Goal: Information Seeking & Learning: Learn about a topic

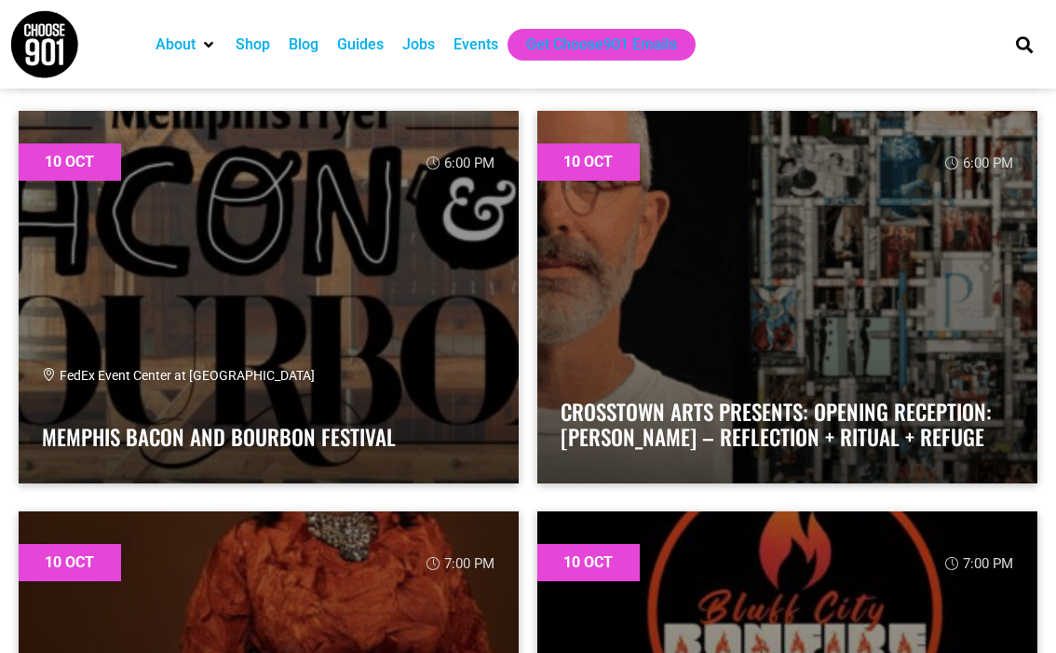
scroll to position [3847, 0]
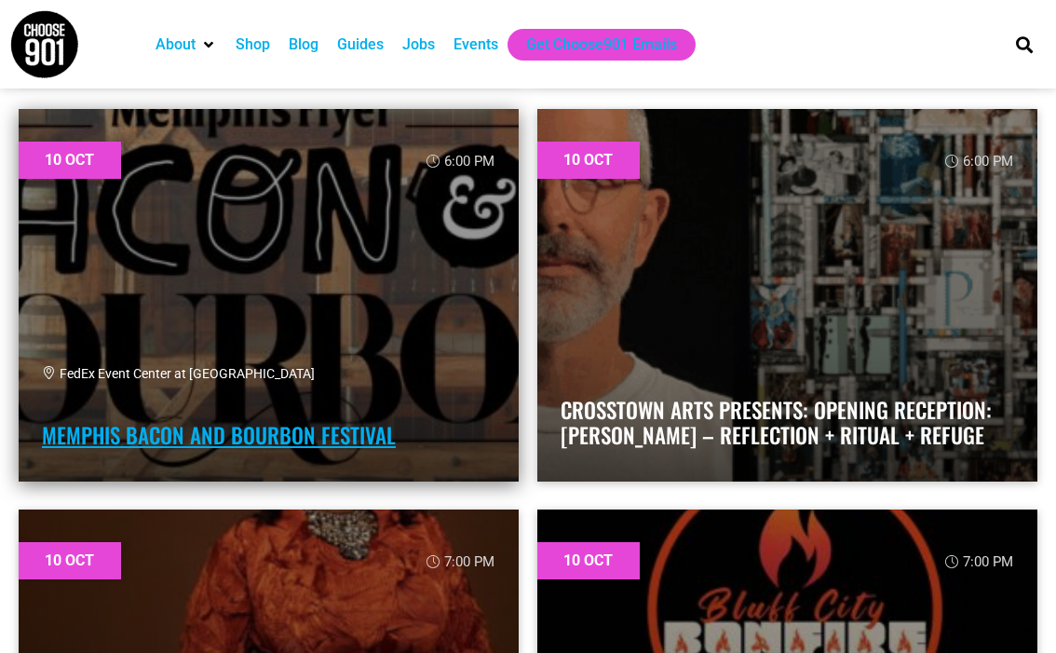
click at [149, 441] on link "Memphis Bacon and Bourbon Festival" at bounding box center [219, 435] width 354 height 32
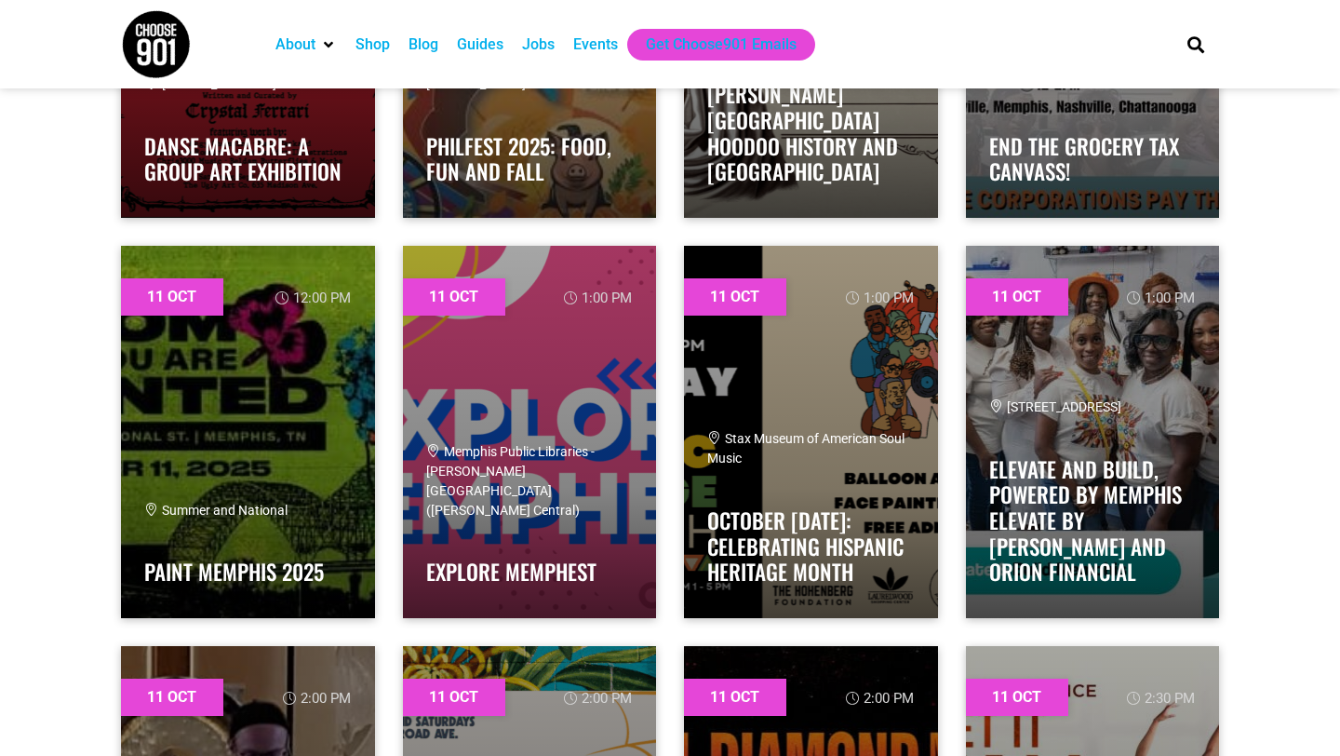
scroll to position [6120, 0]
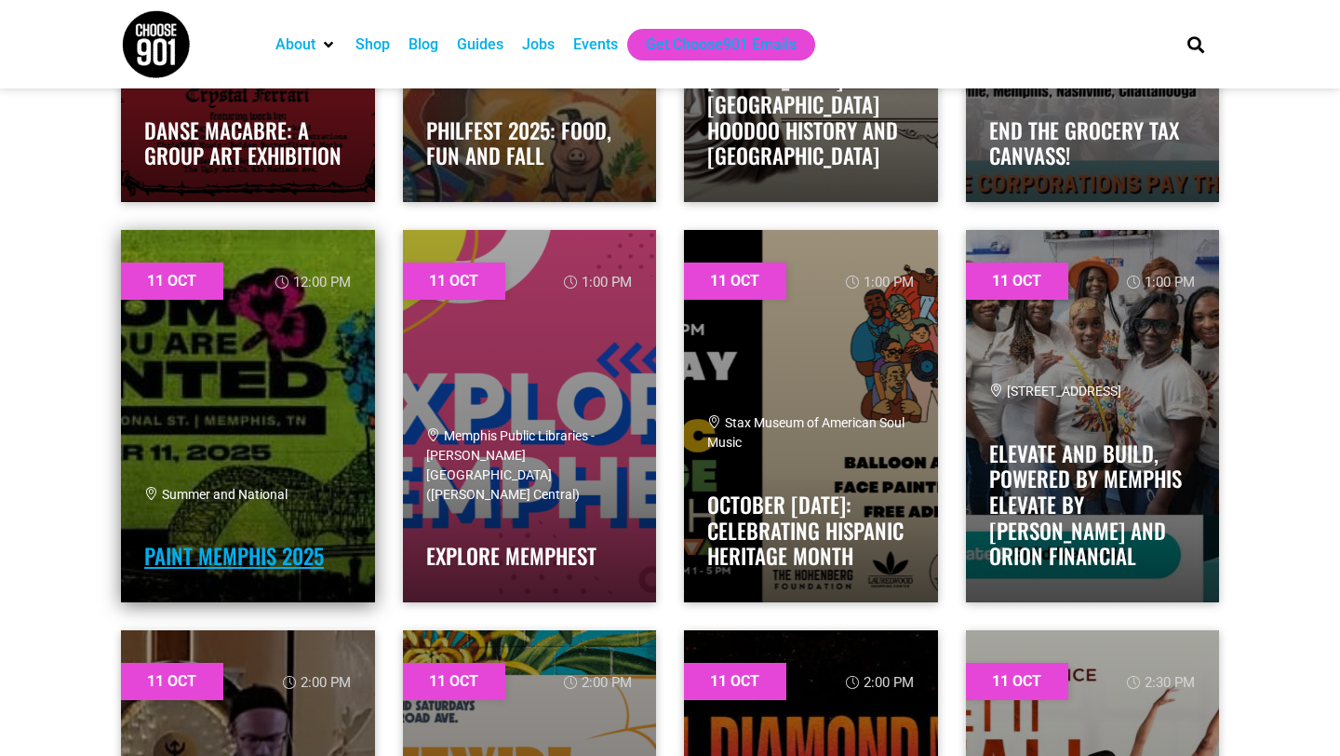
click at [220, 545] on link "Paint Memphis 2025" at bounding box center [234, 556] width 180 height 32
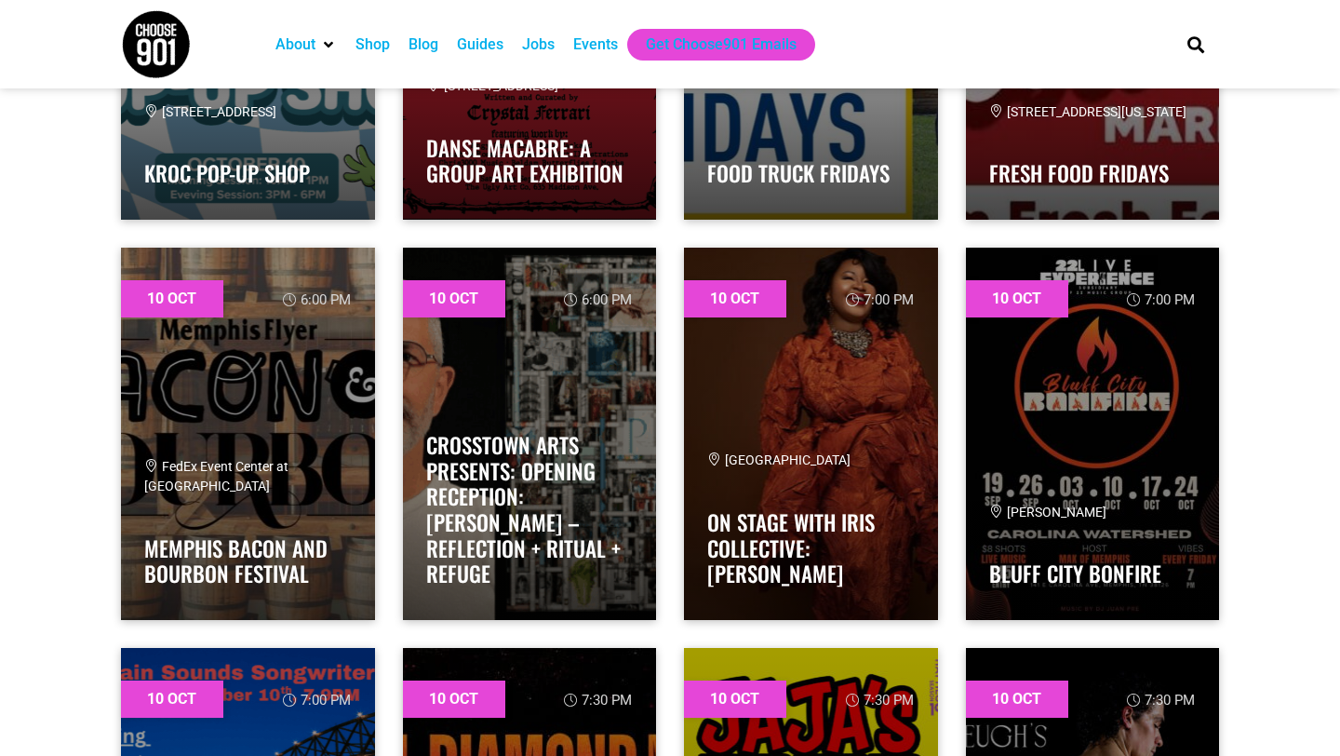
scroll to position [2092, 0]
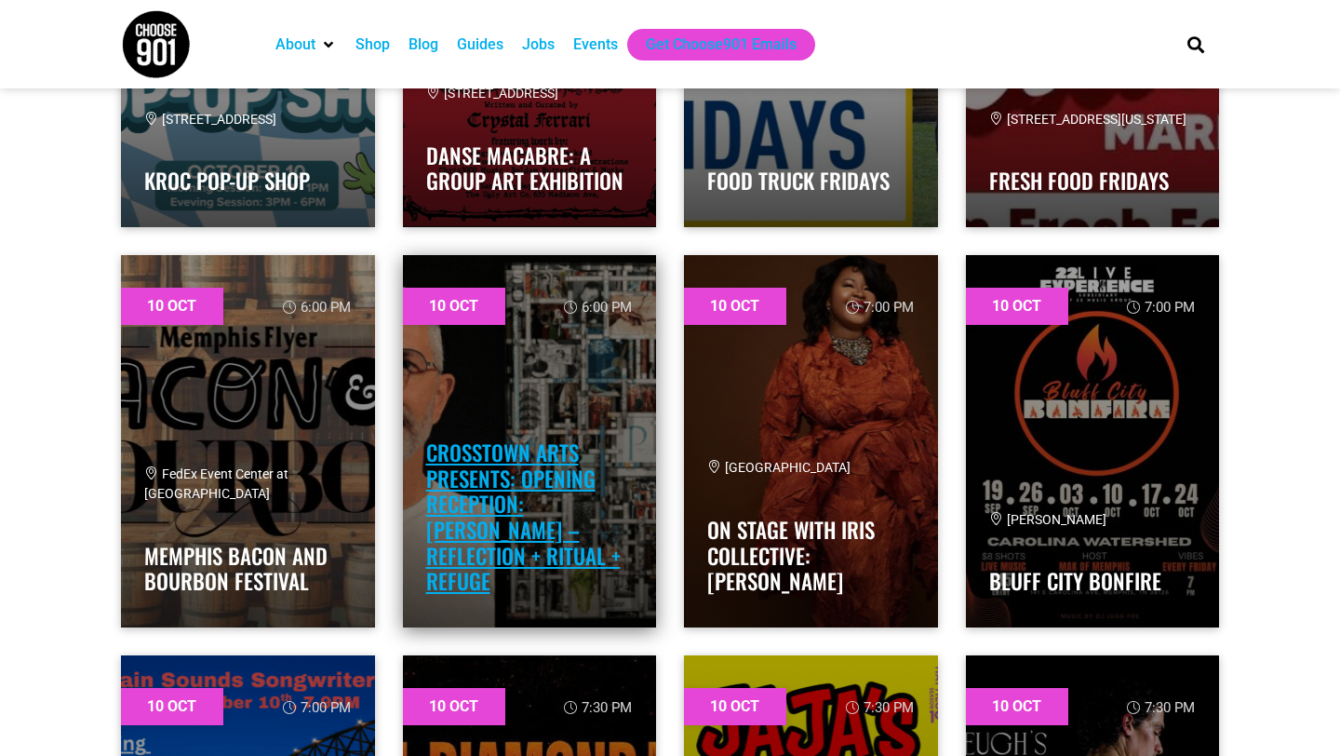
click at [568, 522] on link "Crosstown Arts Presents: Opening Reception: [PERSON_NAME] – Reflection + Ritual…" at bounding box center [523, 517] width 195 height 160
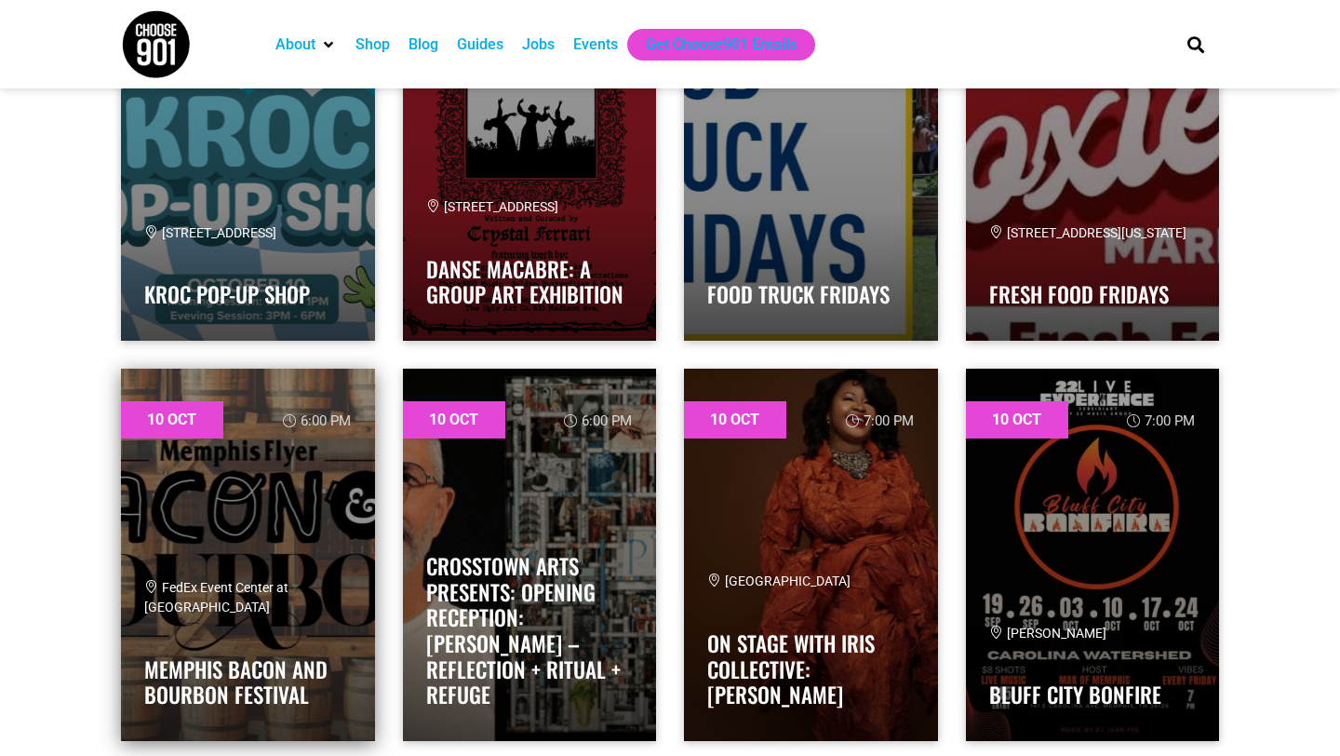
scroll to position [1986, 0]
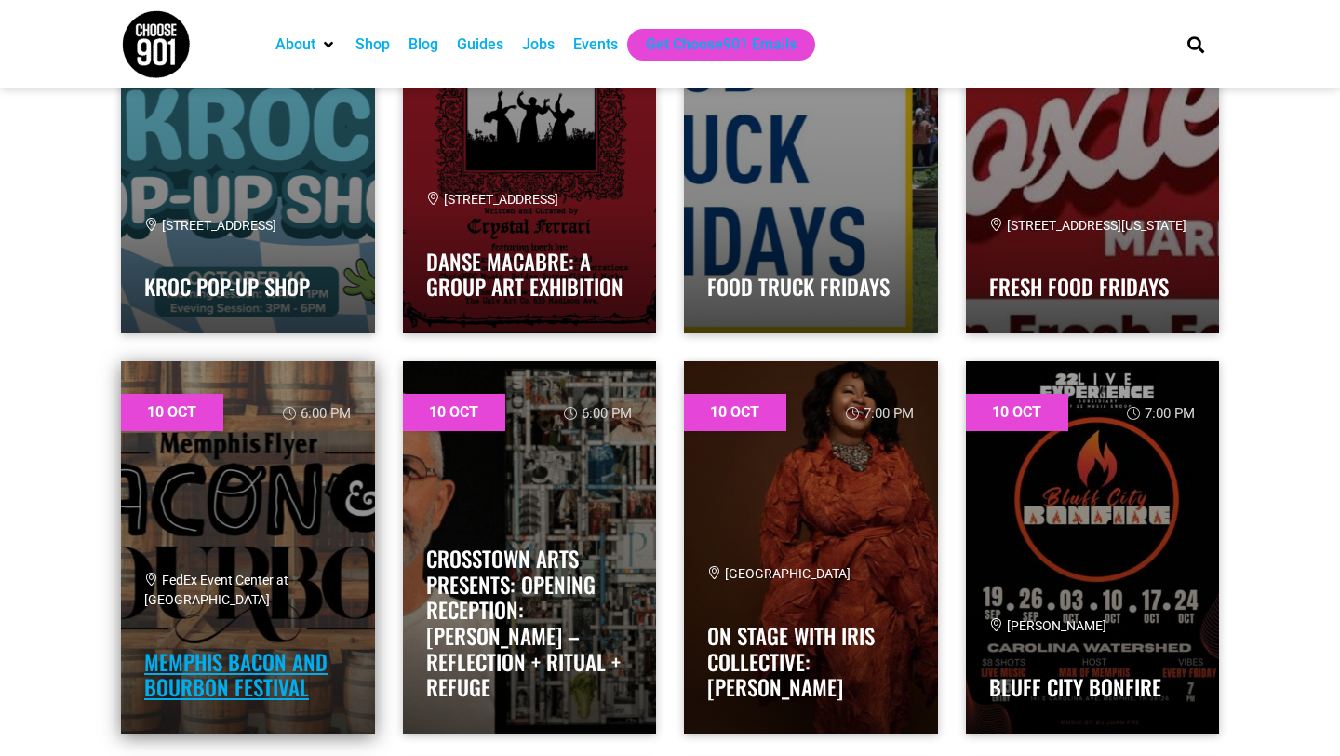
click at [297, 652] on link "Memphis Bacon and Bourbon Festival" at bounding box center [235, 675] width 183 height 58
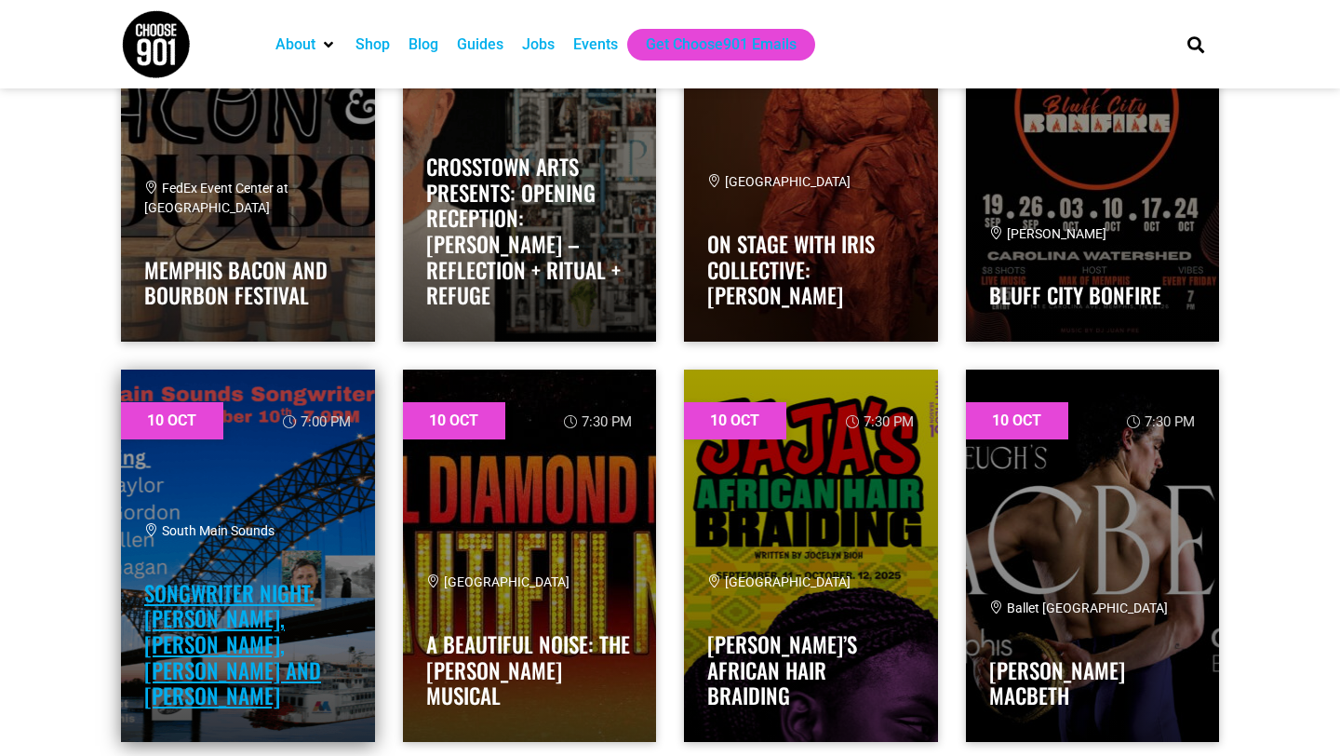
scroll to position [2430, 0]
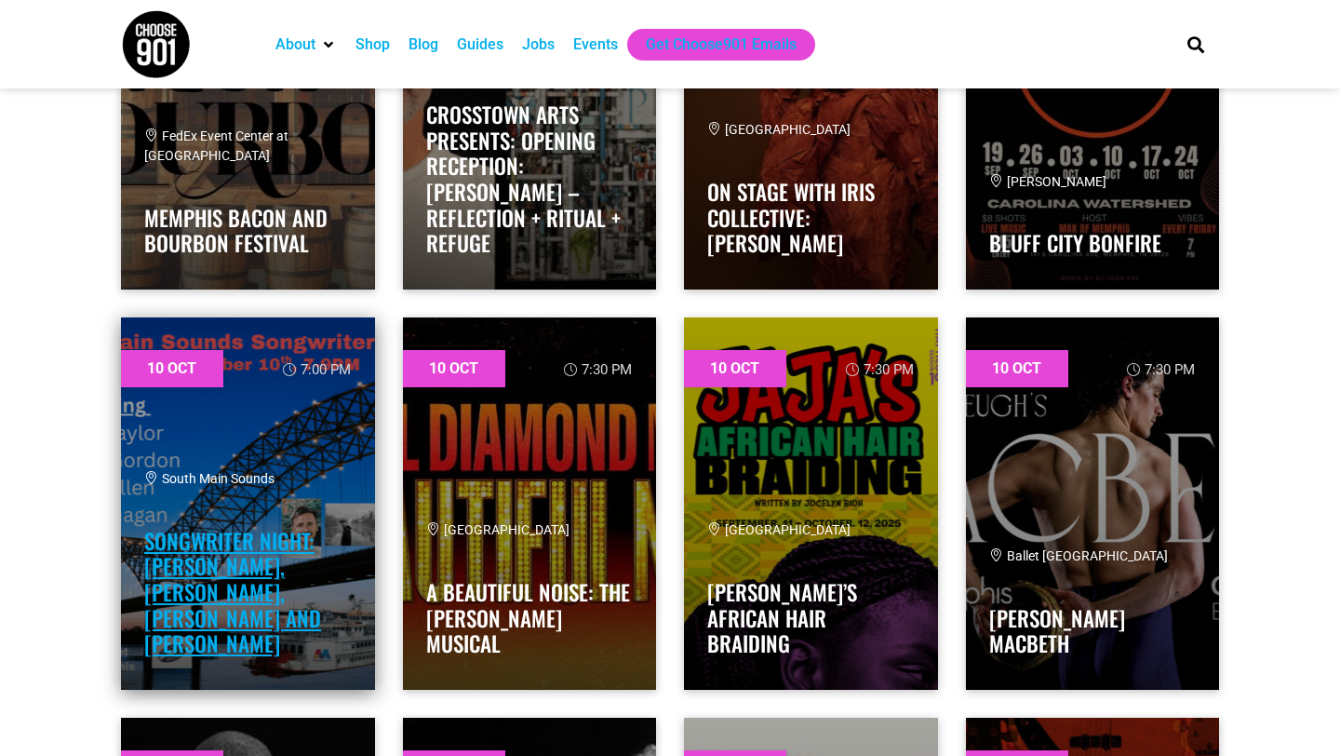
click at [196, 626] on link "Songwriter Night: Adam Naylor, Stephen Gordon, Tessa Allen and Sam Flanagan" at bounding box center [232, 592] width 177 height 134
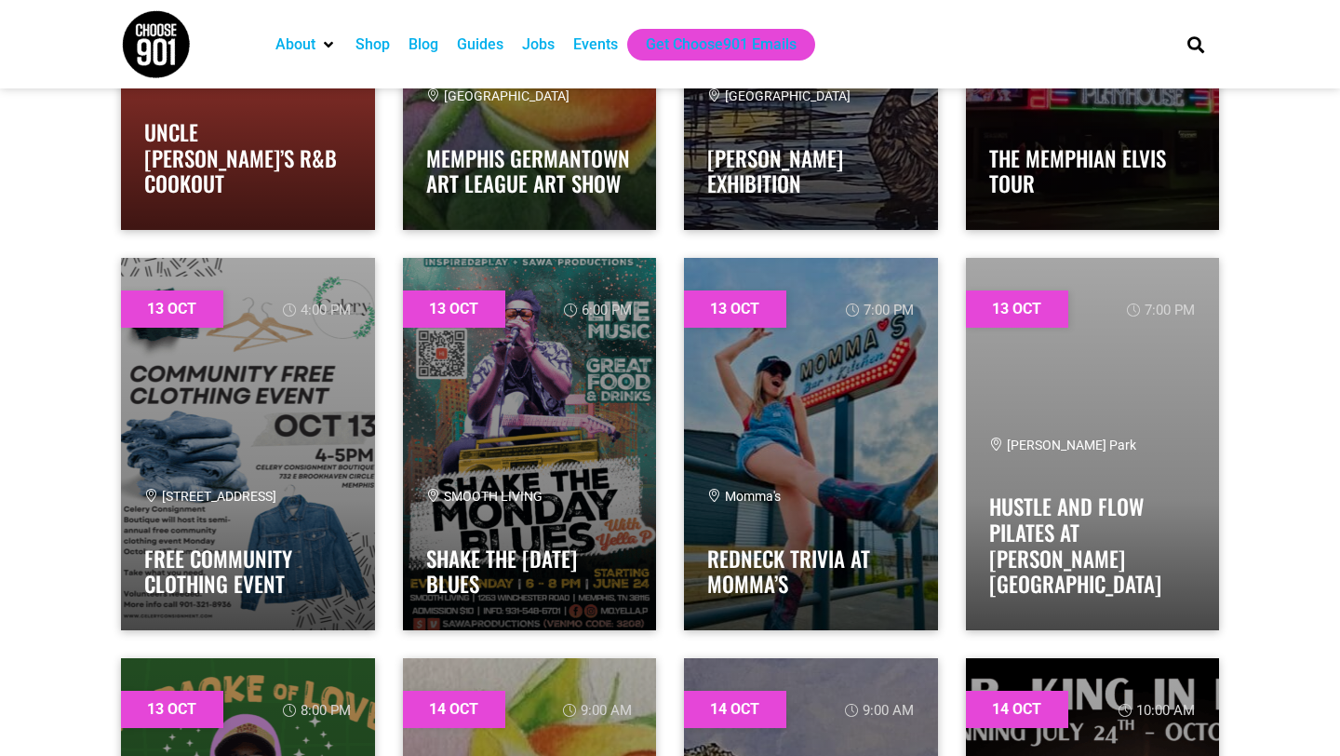
scroll to position [10901, 0]
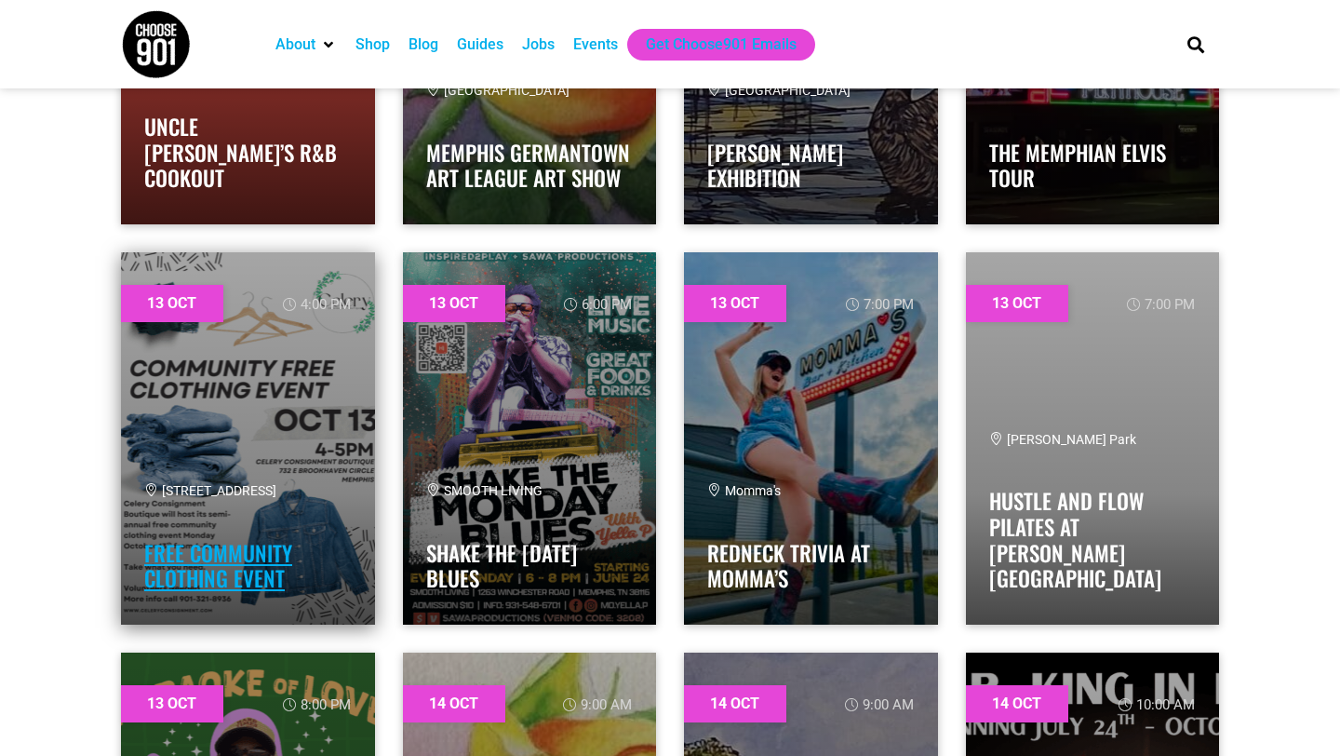
click at [212, 563] on link "Free Community Clothing Event" at bounding box center [218, 566] width 148 height 58
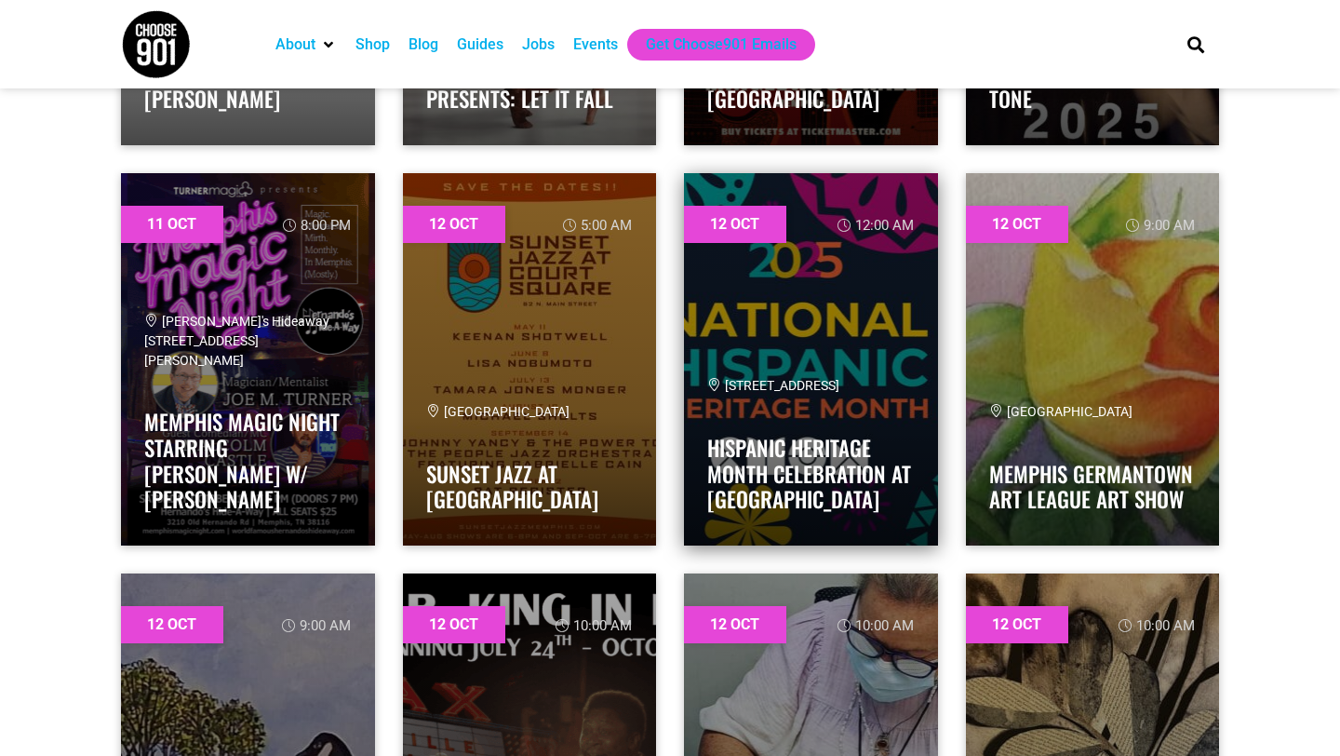
scroll to position [8565, 0]
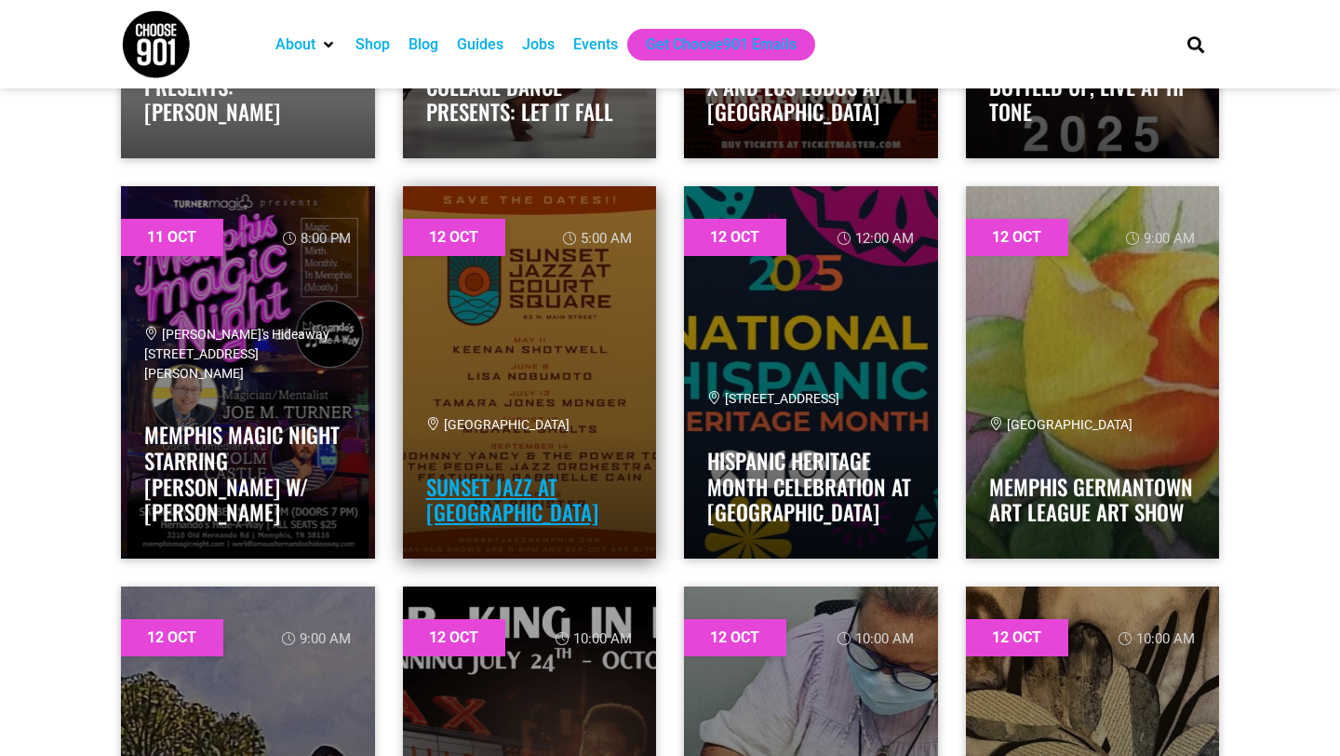
click at [554, 488] on link "Sunset Jazz at Court Square" at bounding box center [512, 500] width 172 height 58
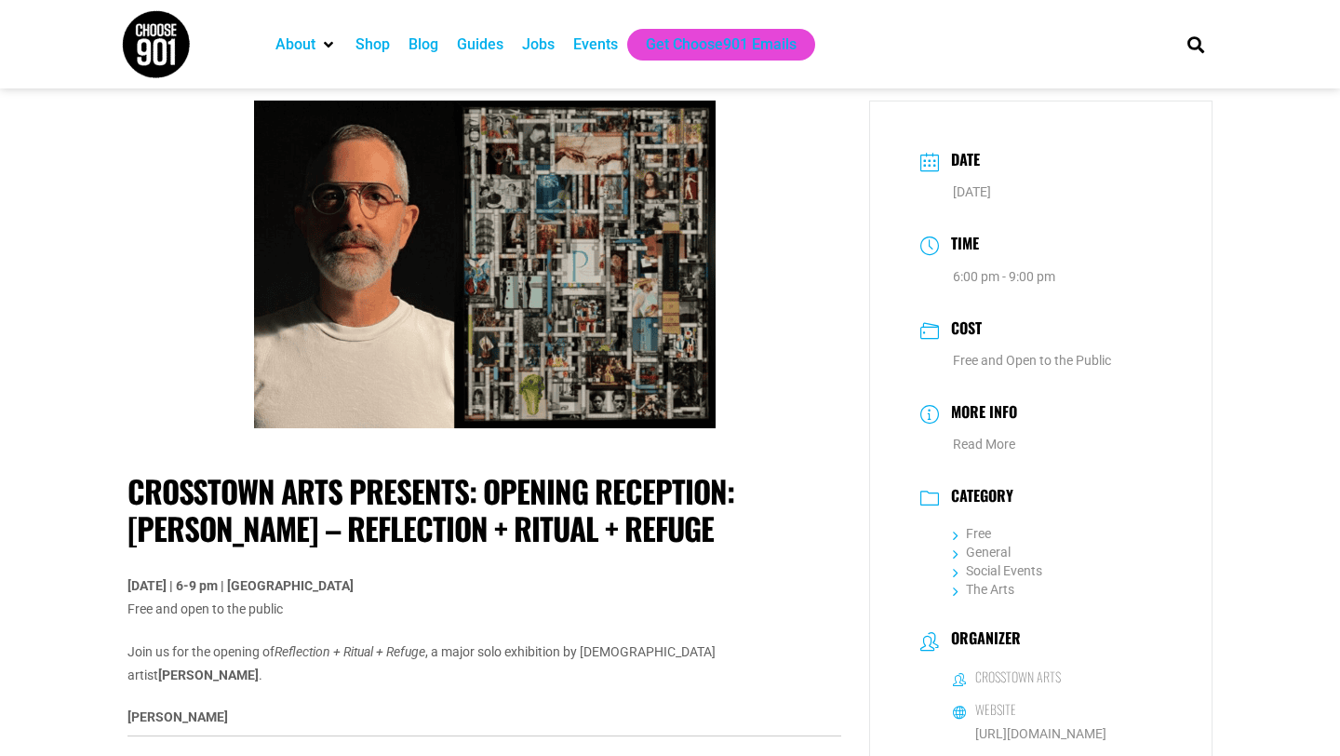
scroll to position [12, 0]
